Goal: Information Seeking & Learning: Learn about a topic

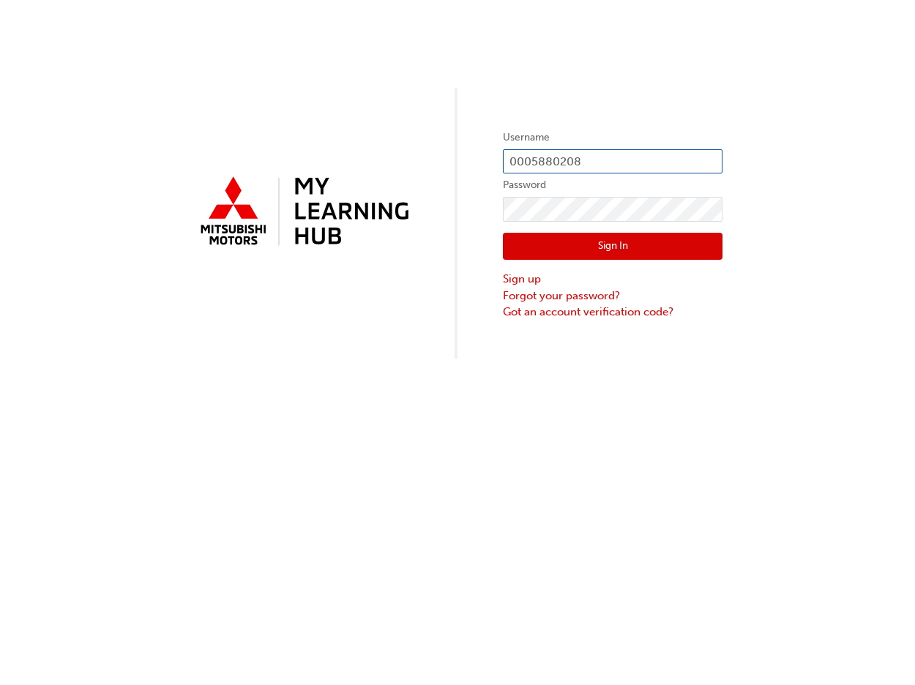
click at [569, 156] on input "0005880208" at bounding box center [613, 161] width 220 height 25
drag, startPoint x: 588, startPoint y: 156, endPoint x: 439, endPoint y: 178, distance: 150.2
click at [439, 178] on div "Username 0005880208 Password Sign In Sign up Forgot your password? Got an accou…" at bounding box center [457, 179] width 915 height 359
click at [587, 166] on input "0005880208" at bounding box center [613, 161] width 220 height 25
type input "0005915404"
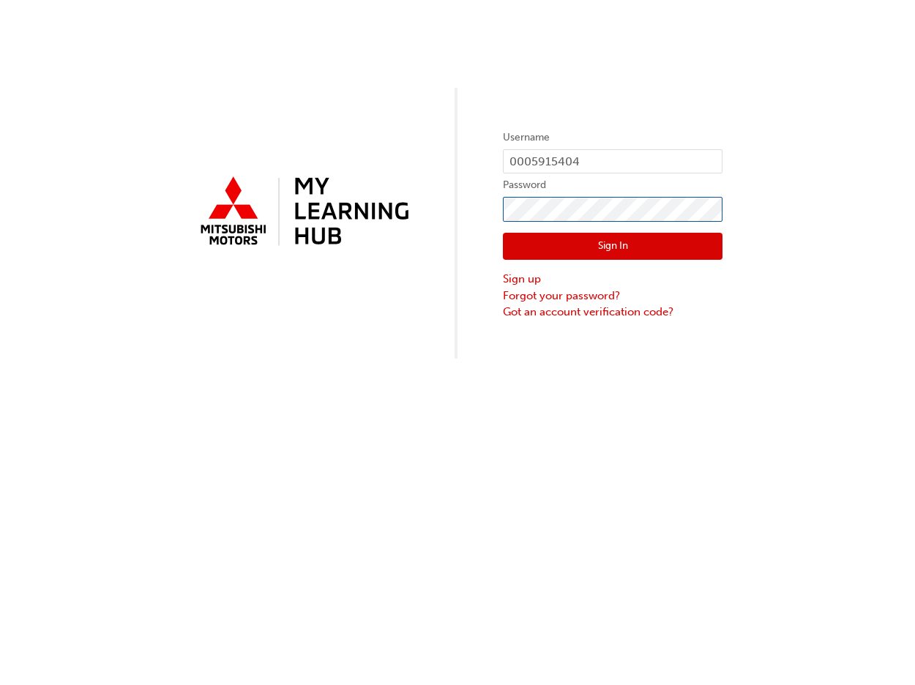
click at [414, 243] on div "Username 0005915404 Password Sign In Sign up Forgot your password? Got an accou…" at bounding box center [457, 179] width 915 height 359
click button "Sign In" at bounding box center [613, 247] width 220 height 28
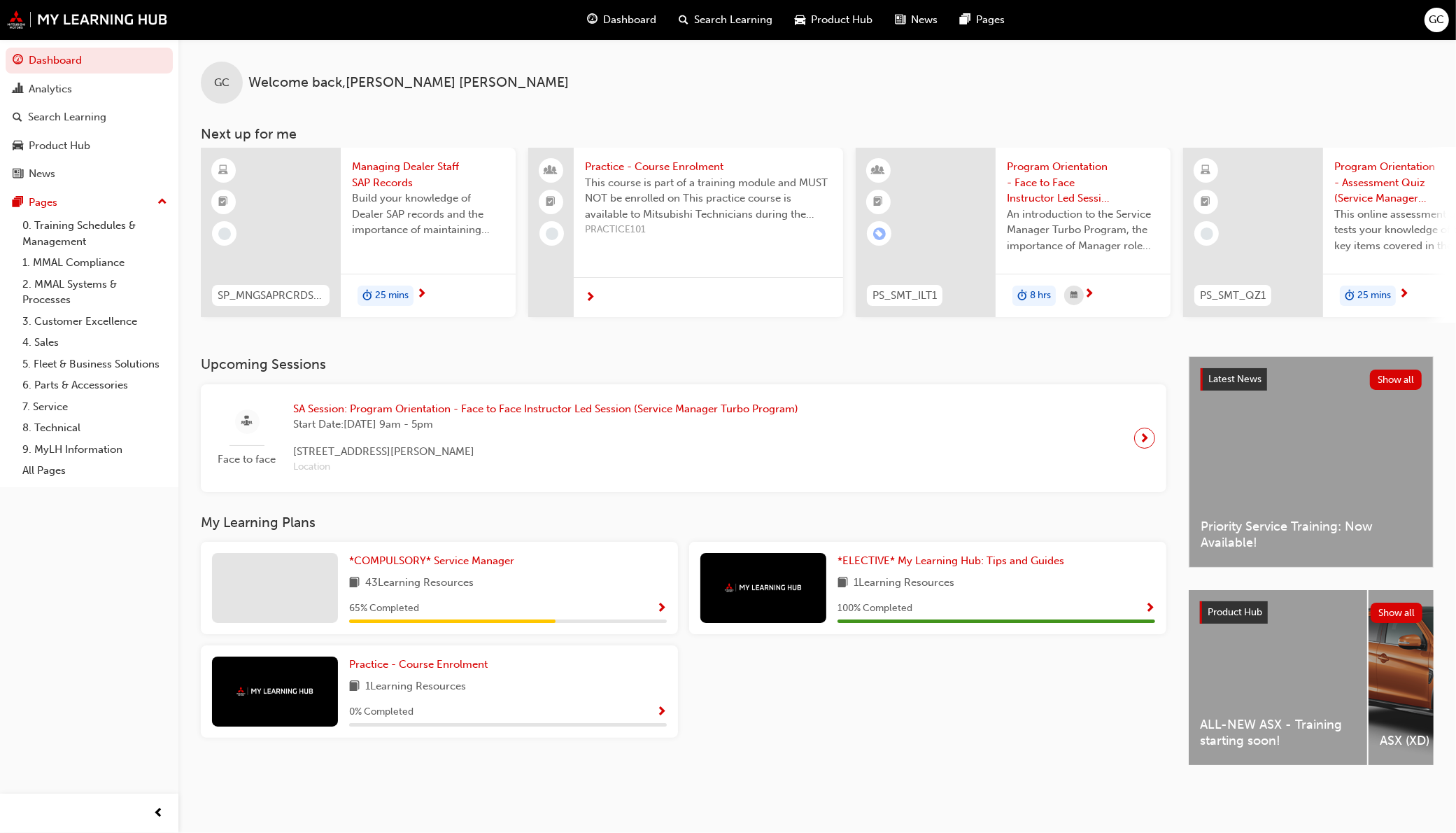
click at [733, 14] on span "Search Learning" at bounding box center [734, 19] width 78 height 16
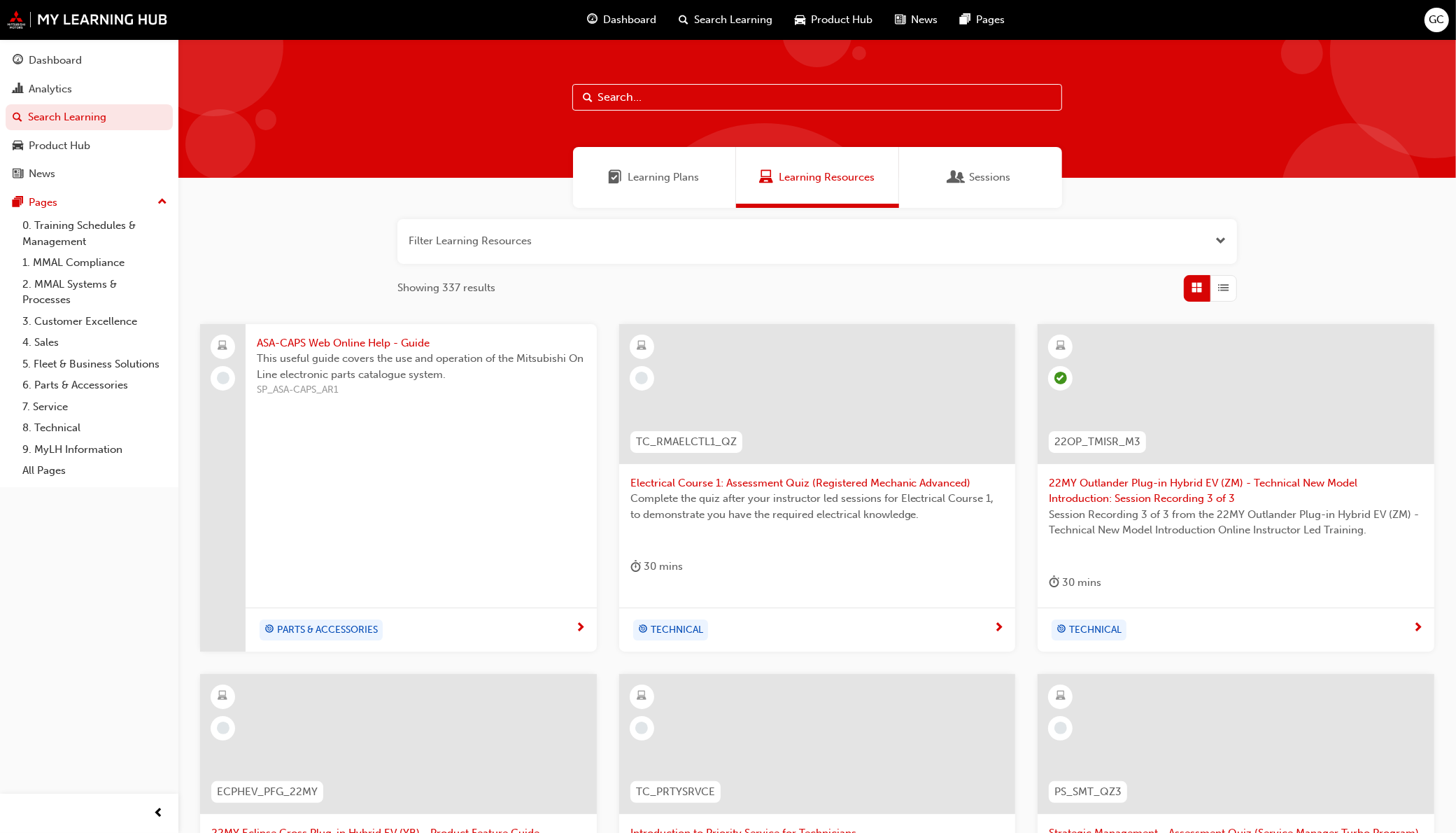
click at [649, 184] on span "Learning Plans" at bounding box center [663, 177] width 72 height 16
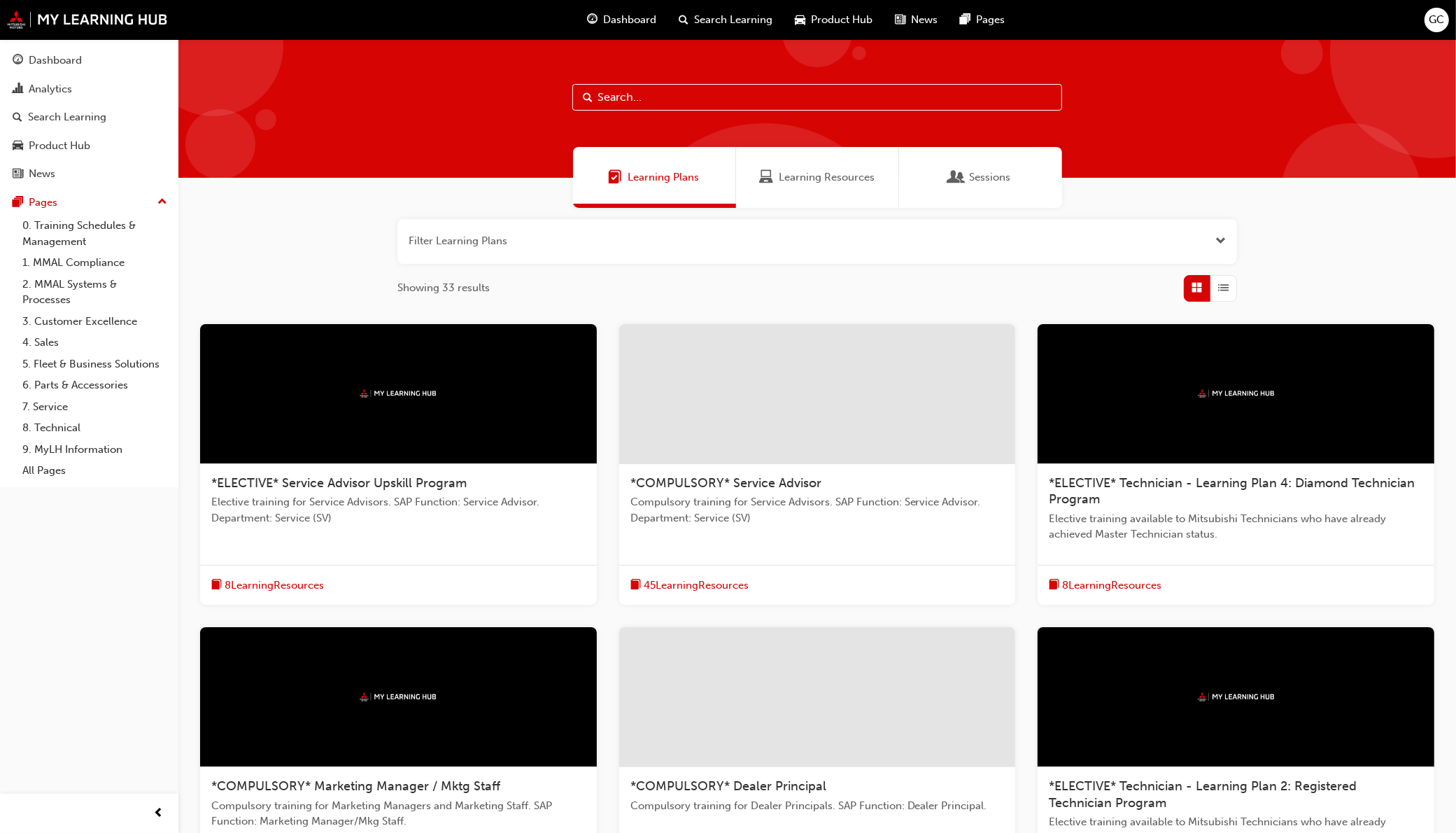
click at [766, 500] on span "Compulsory training for Service Advisors. SAP Function: Service Advisor. Depart…" at bounding box center [817, 510] width 375 height 32
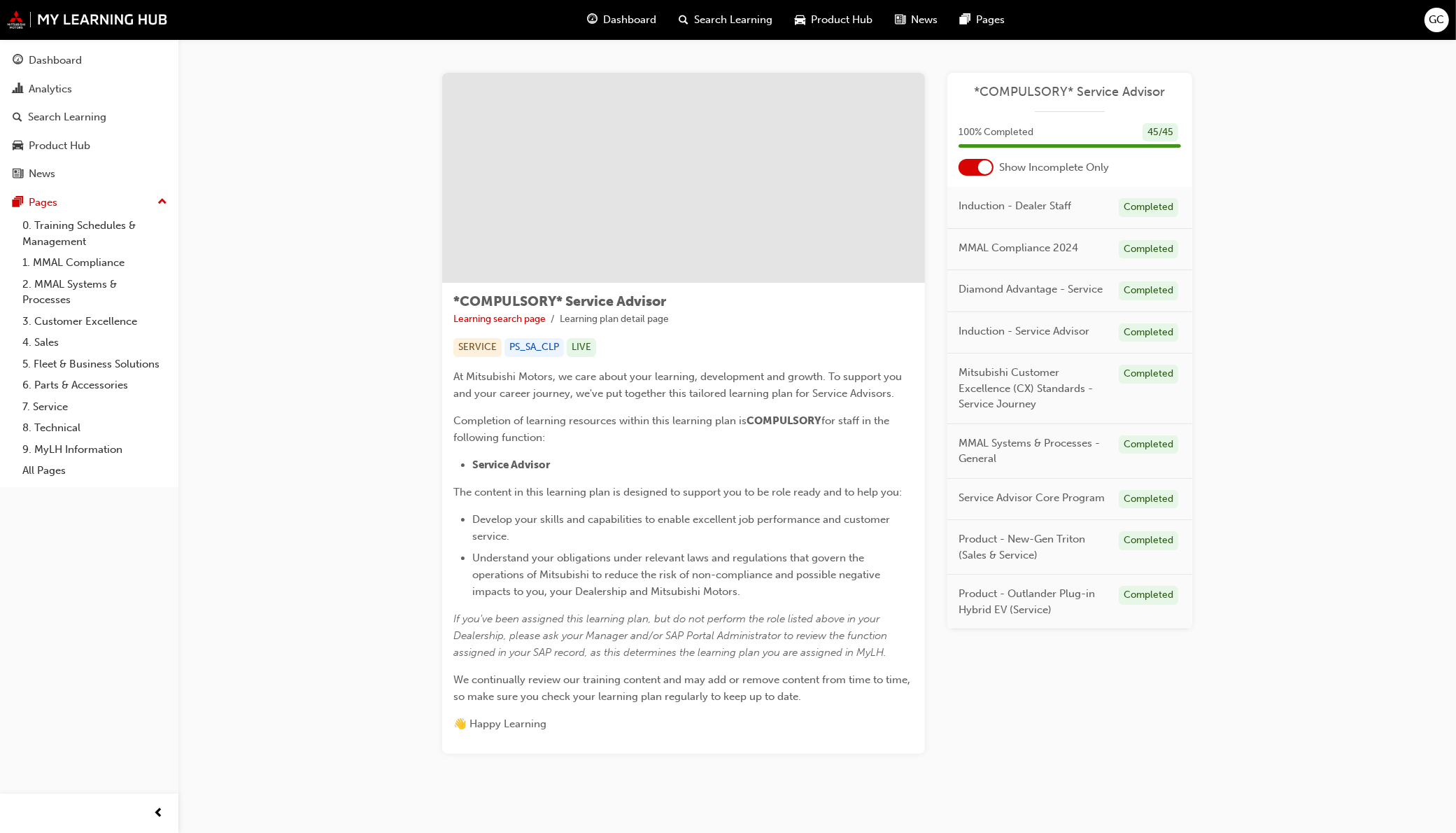
click at [874, 165] on div at bounding box center [976, 167] width 35 height 17
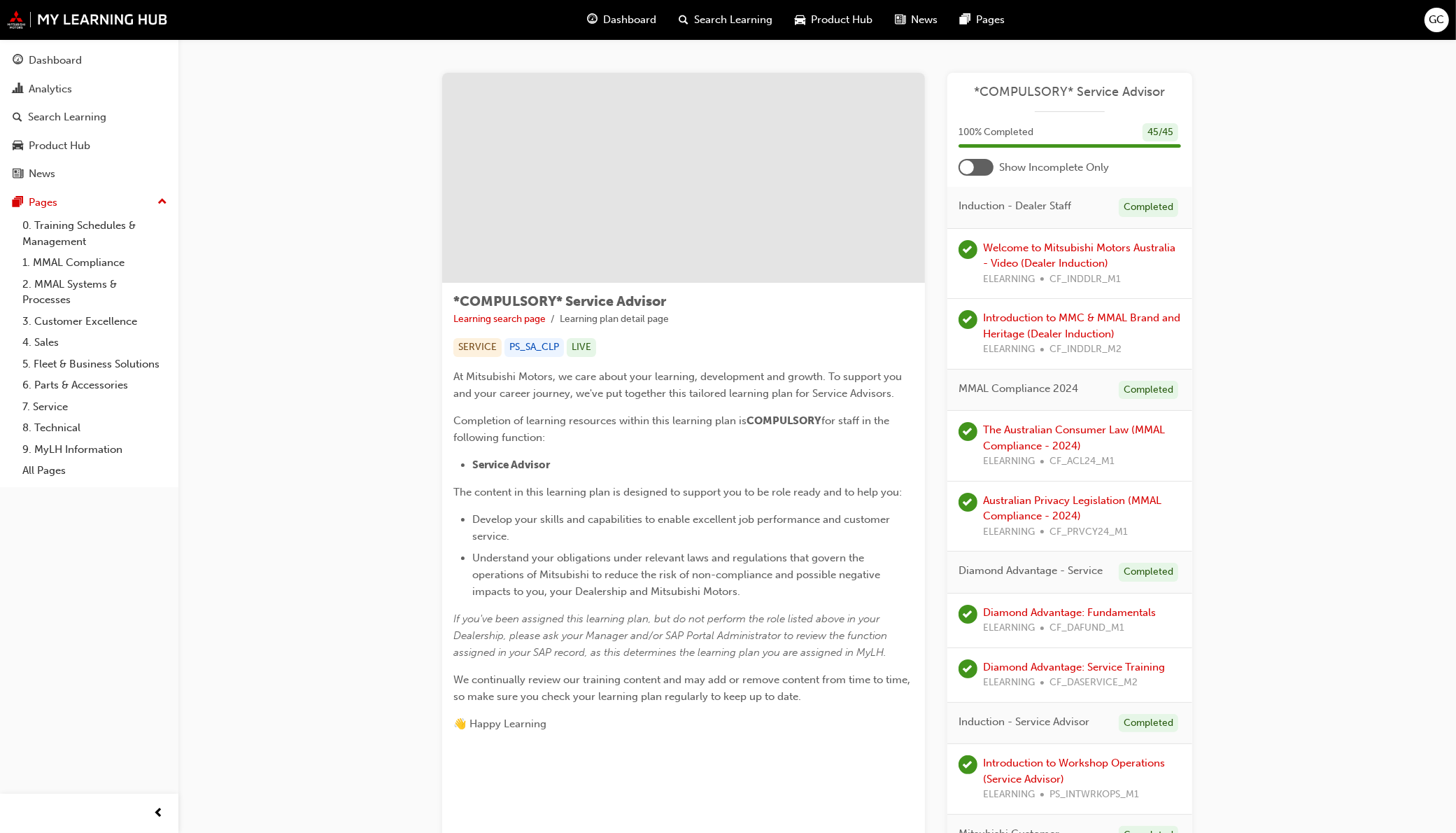
click at [874, 168] on div at bounding box center [976, 167] width 35 height 17
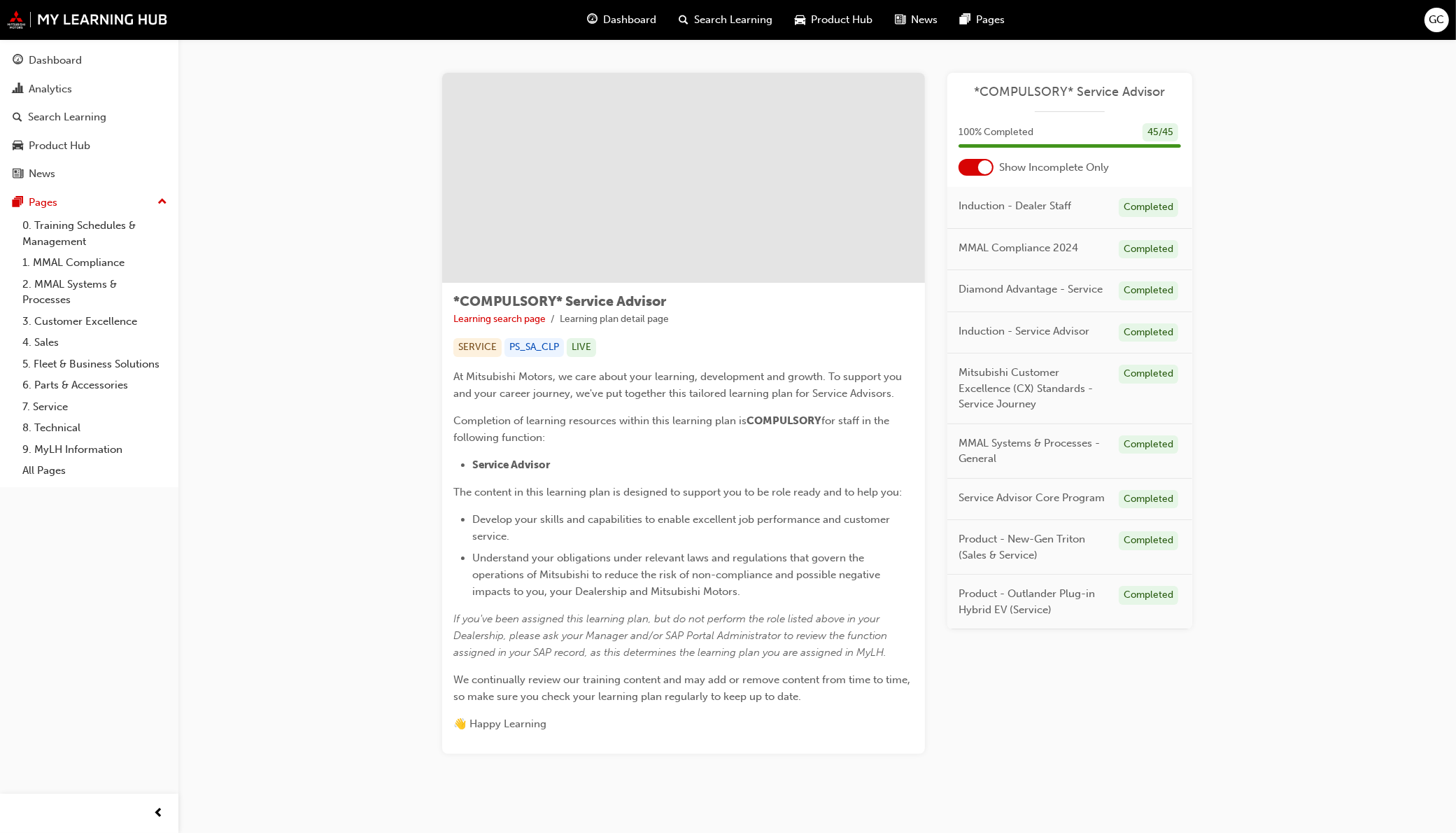
click at [874, 162] on div at bounding box center [976, 167] width 35 height 17
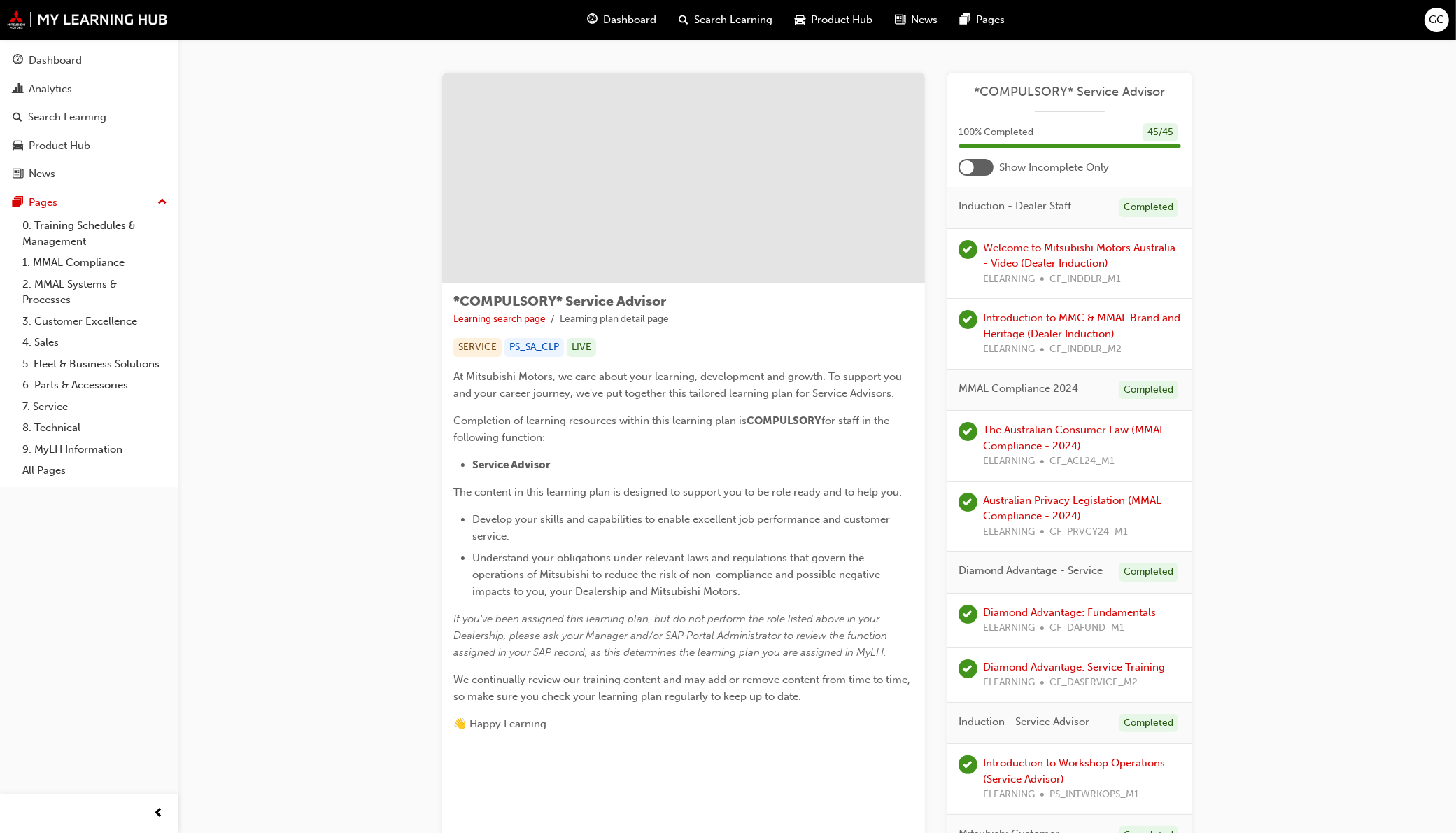
click at [874, 166] on div at bounding box center [976, 167] width 35 height 17
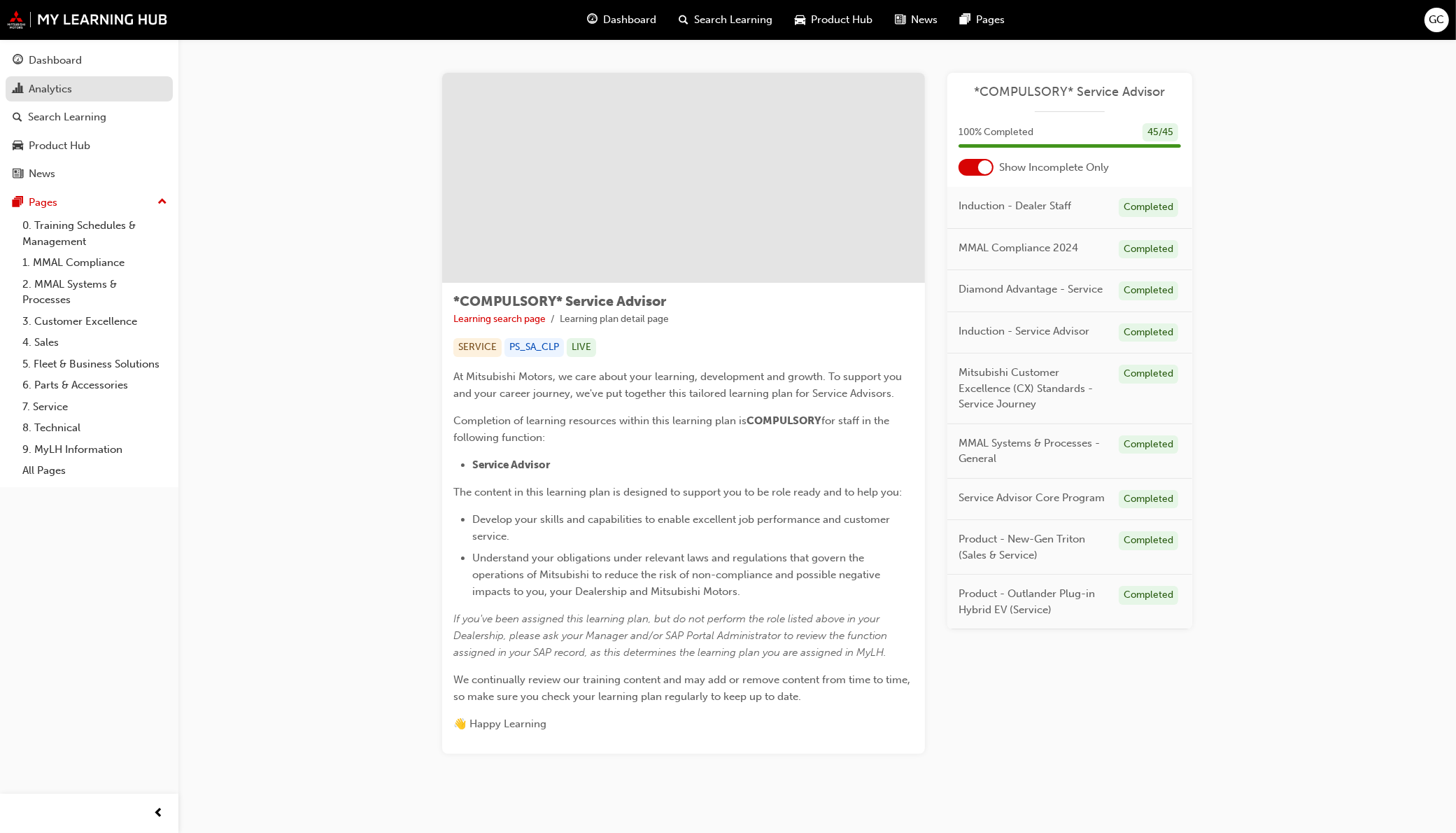
click at [54, 82] on div "Analytics" at bounding box center [50, 89] width 43 height 16
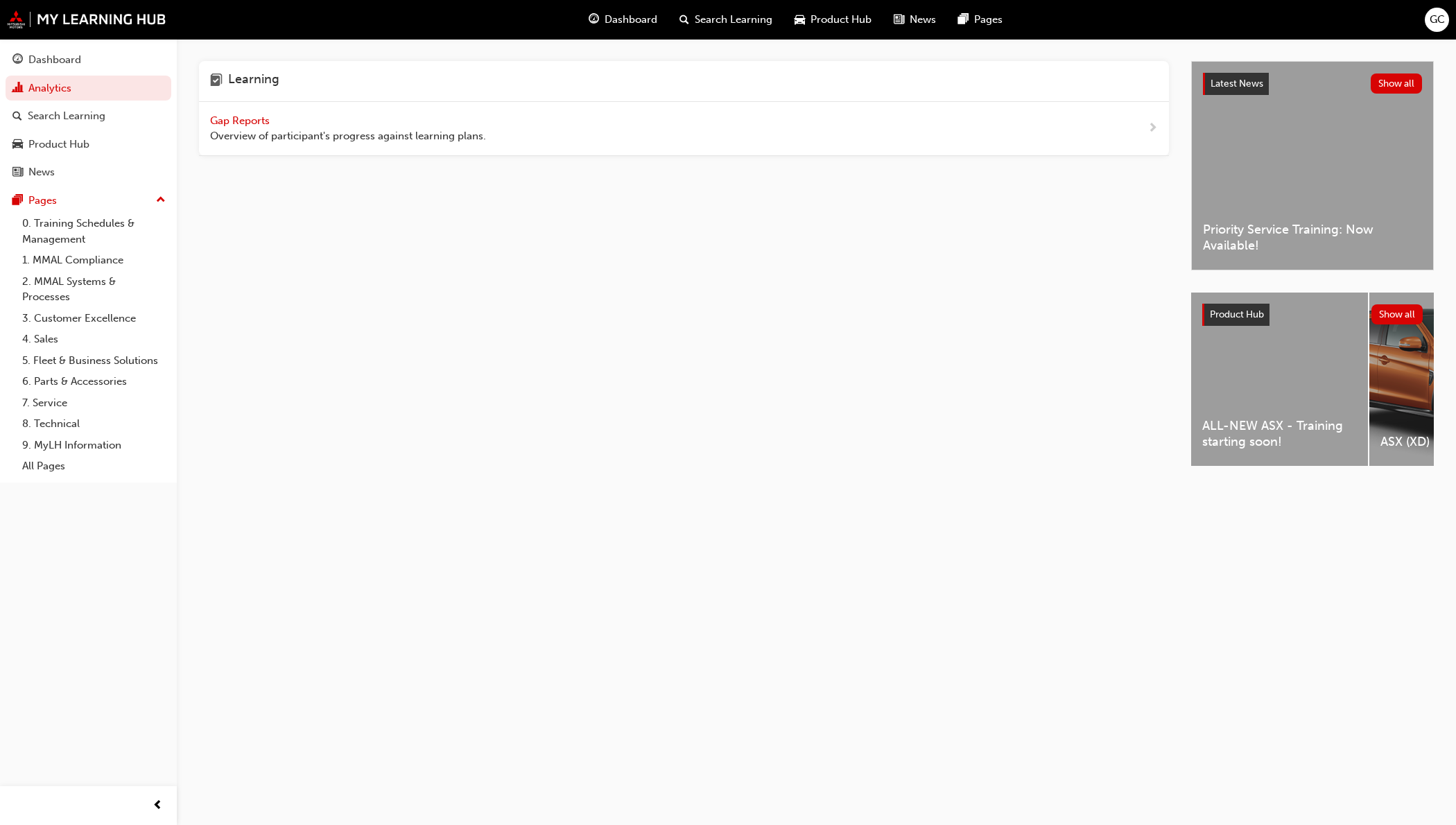
click at [259, 116] on span "Gap Reports" at bounding box center [242, 120] width 63 height 12
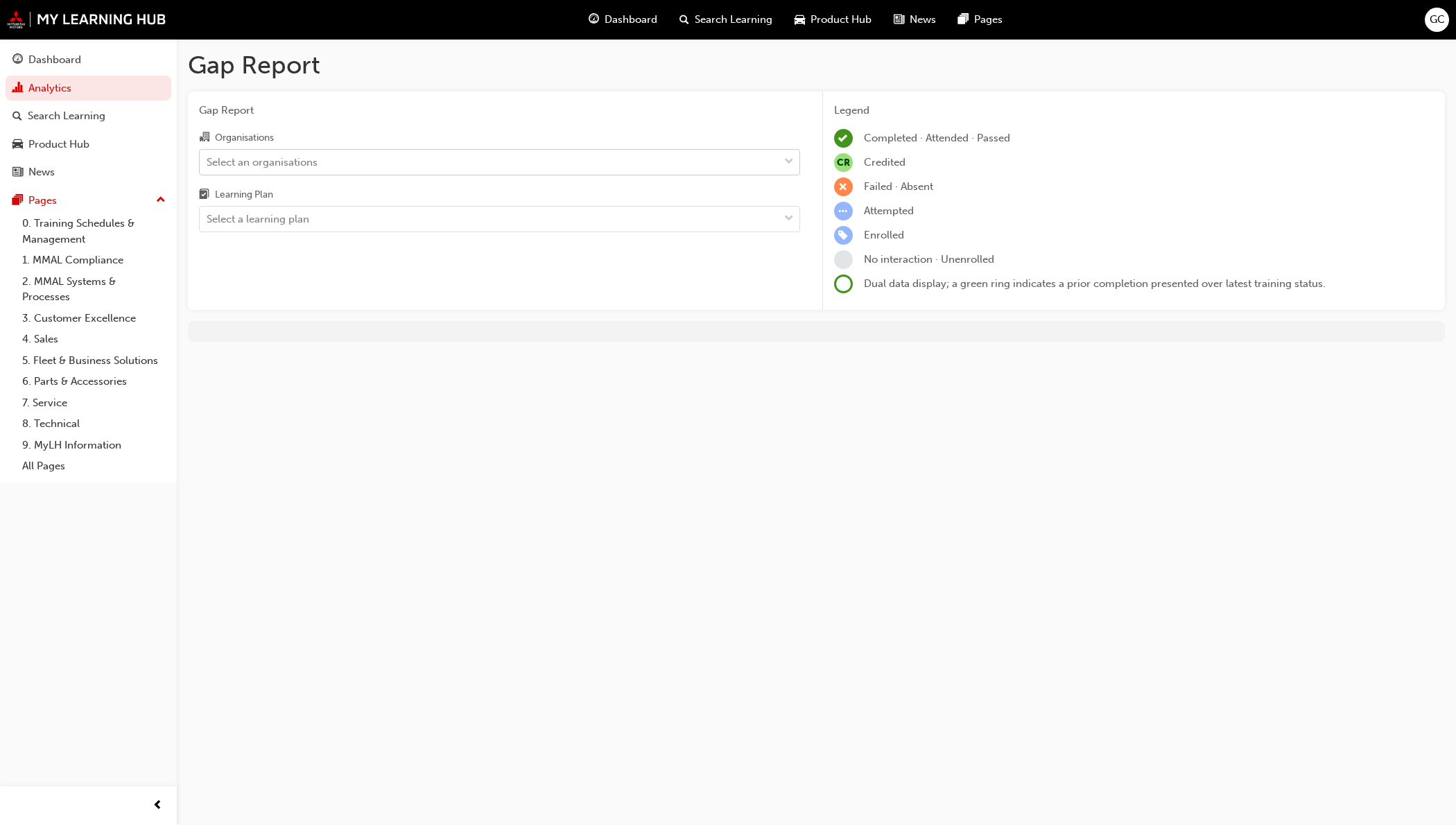
click at [756, 168] on div "Select an organisations" at bounding box center [489, 162] width 579 height 25
click at [208, 167] on input "Organisations Select an organisations" at bounding box center [207, 161] width 1 height 11
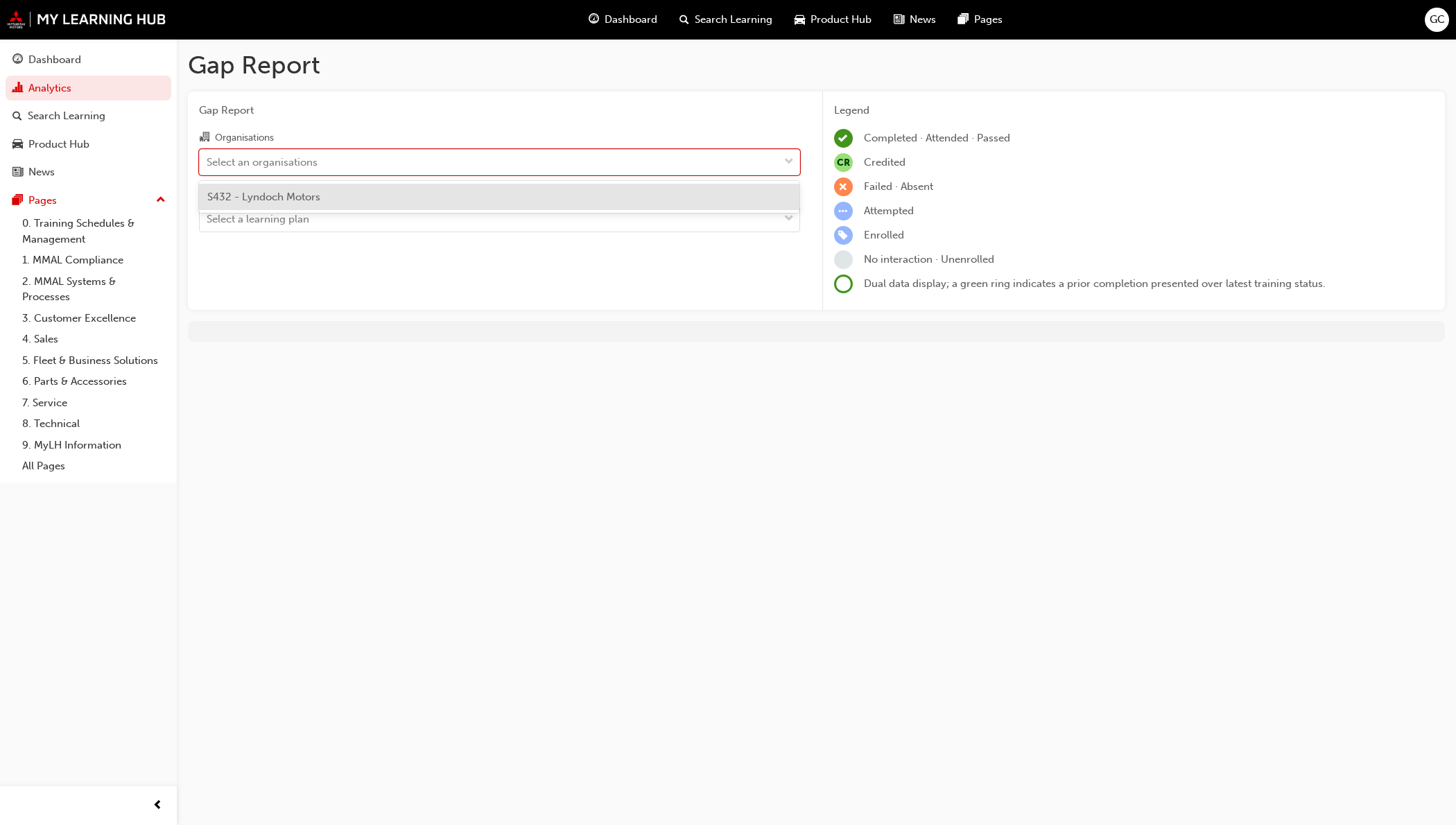
click at [431, 202] on div "S432 - Lyndoch Motors" at bounding box center [499, 197] width 602 height 27
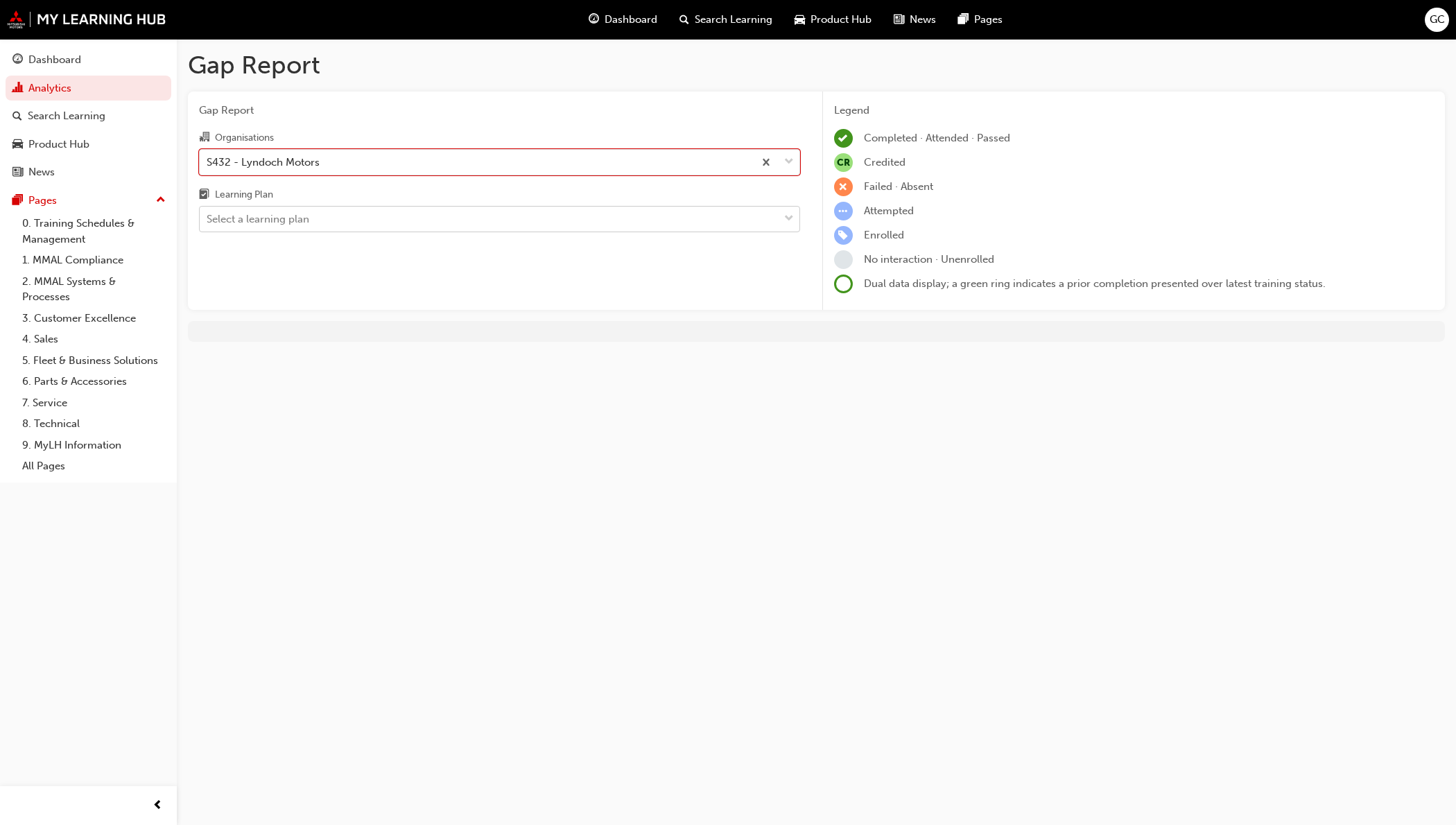
click at [771, 219] on div "Select a learning plan" at bounding box center [489, 220] width 579 height 25
click at [208, 219] on input "Learning Plan Select a learning plan" at bounding box center [207, 219] width 1 height 11
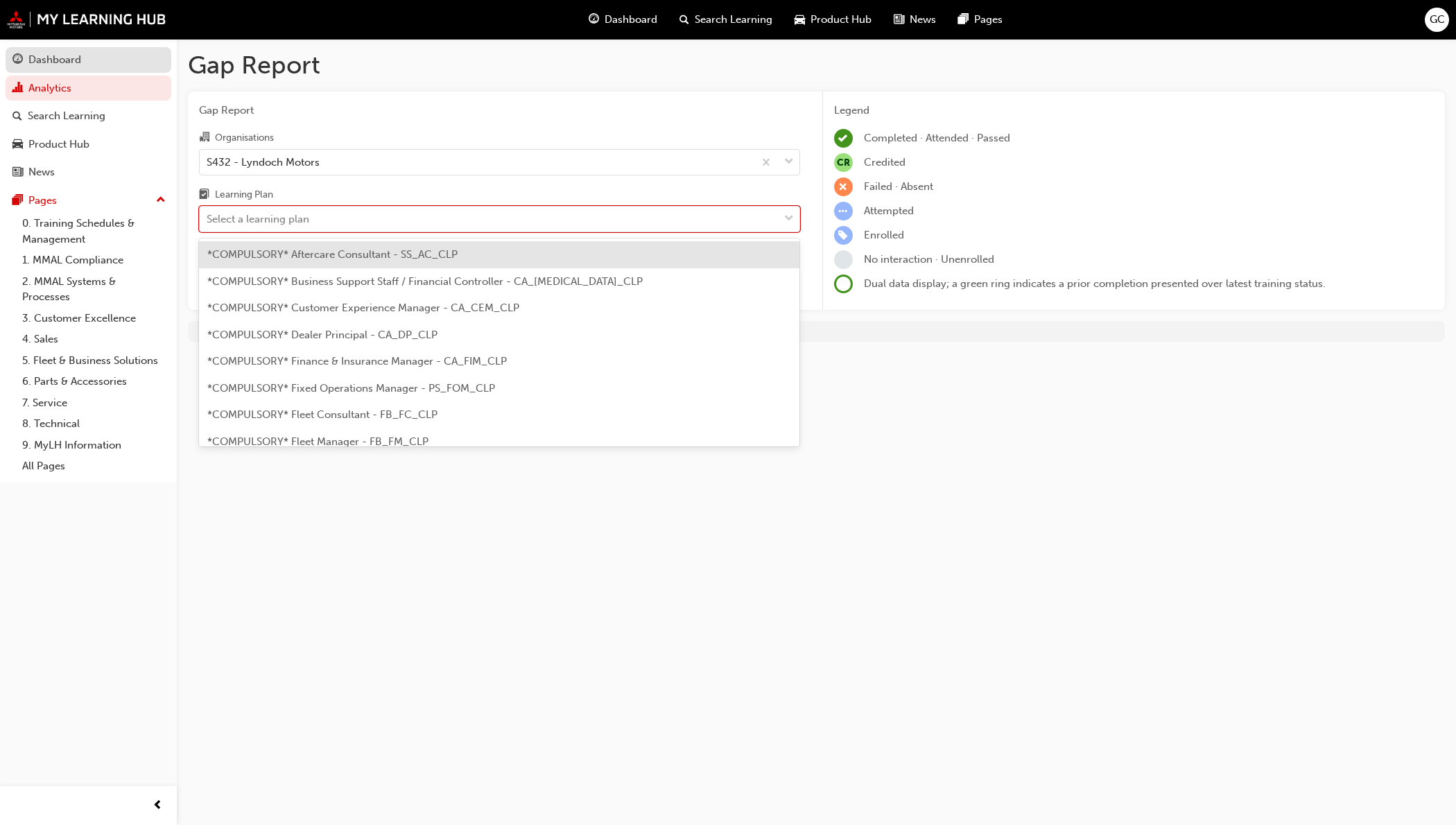
click at [108, 61] on div "Dashboard" at bounding box center [88, 60] width 152 height 17
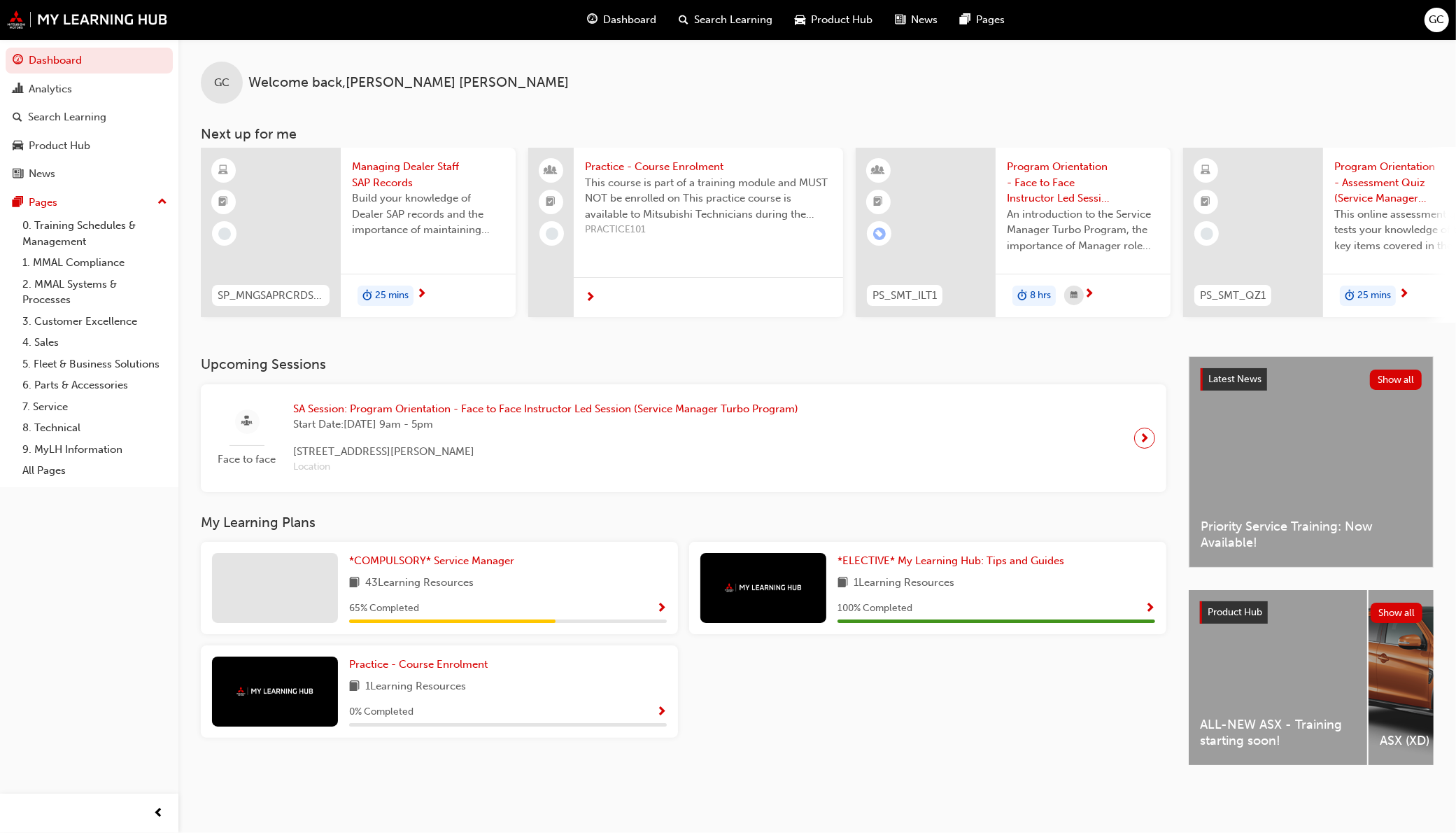
click at [564, 405] on span "SA Session: Program Orientation - Face to Face Instructor Led Session (Service …" at bounding box center [546, 408] width 505 height 16
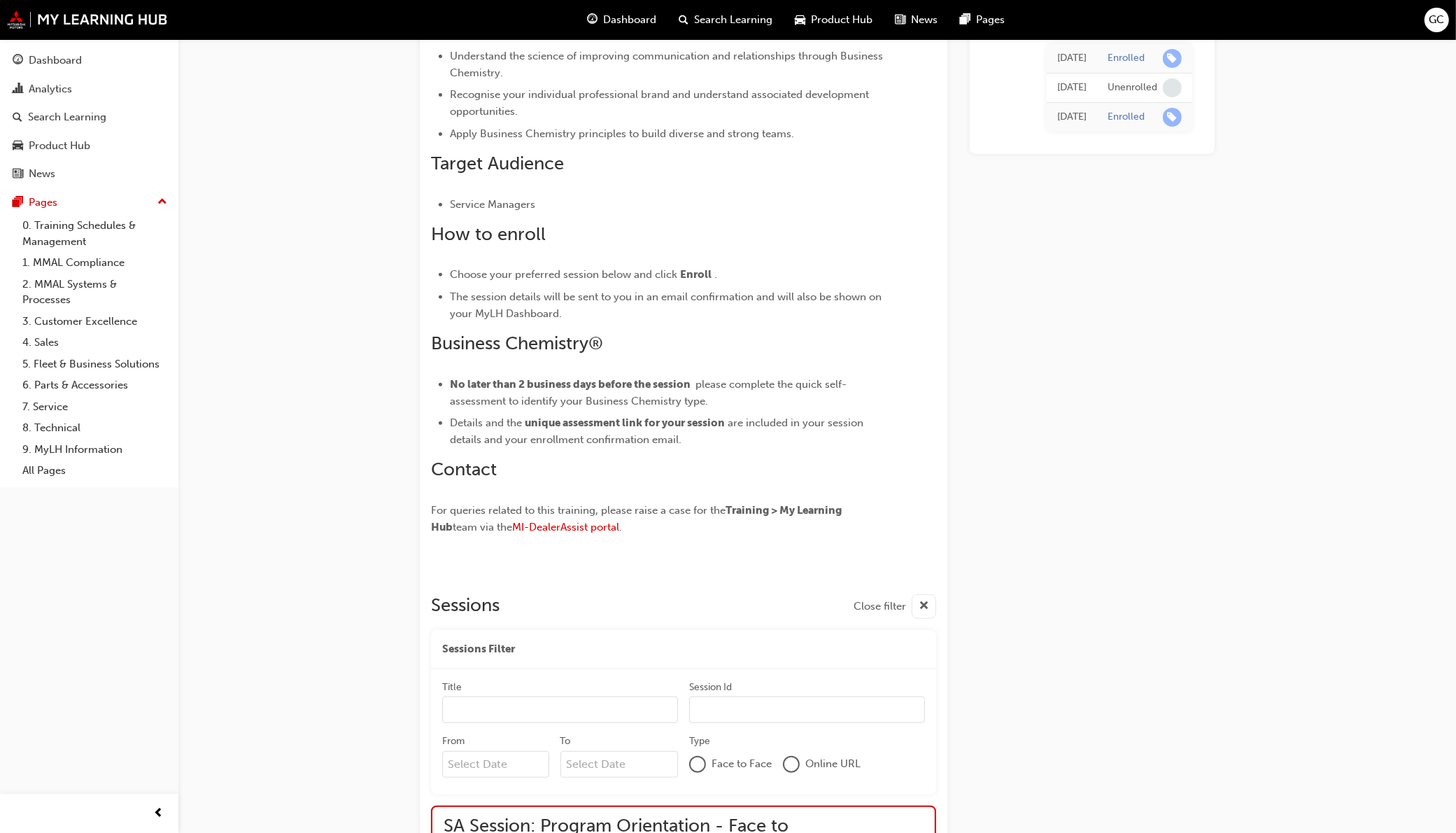
scroll to position [215, 0]
